Goal: Find specific page/section: Find specific page/section

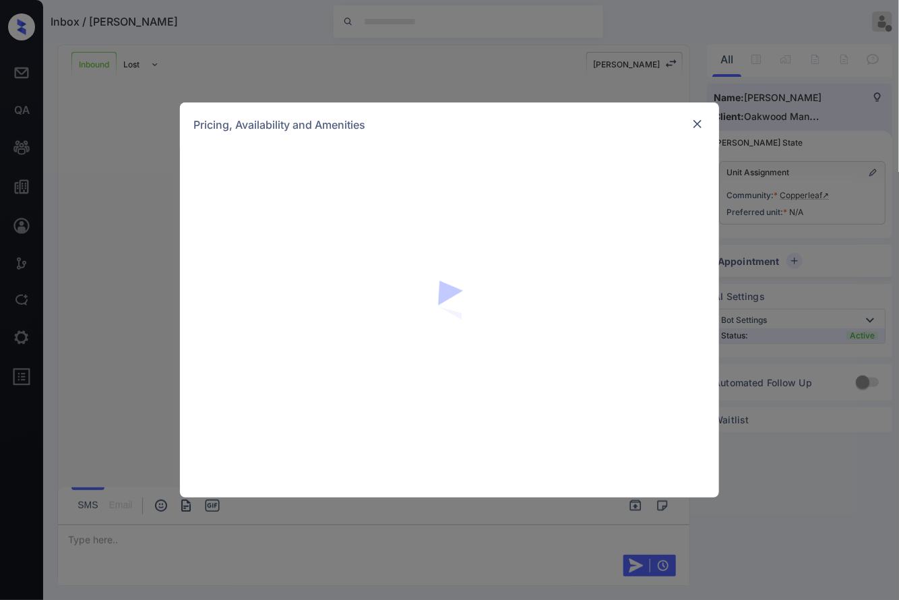
scroll to position [722, 0]
click at [522, 245] on div at bounding box center [449, 322] width 539 height 350
click at [702, 127] on img at bounding box center [697, 123] width 13 height 13
click at [700, 128] on img at bounding box center [697, 123] width 13 height 13
